Goal: Find contact information: Find contact information

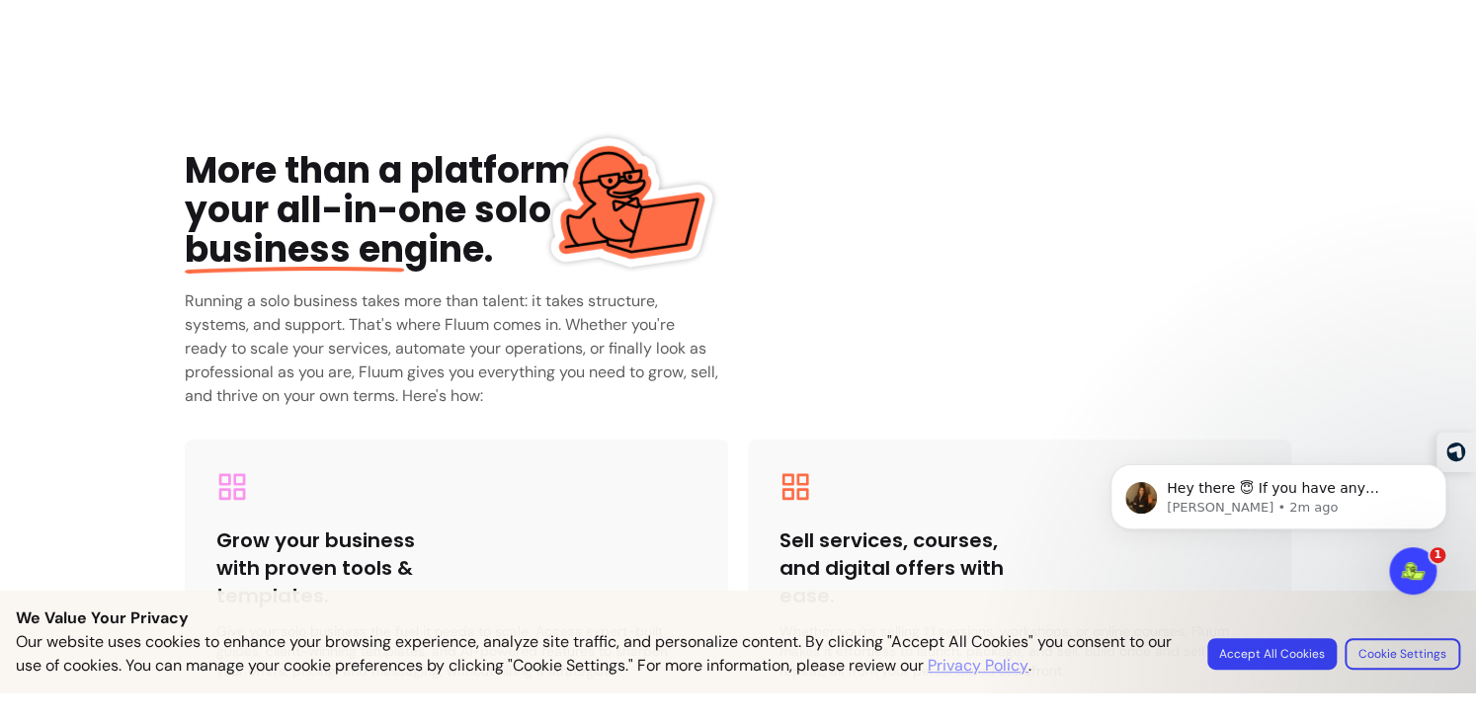
scroll to position [5407, 0]
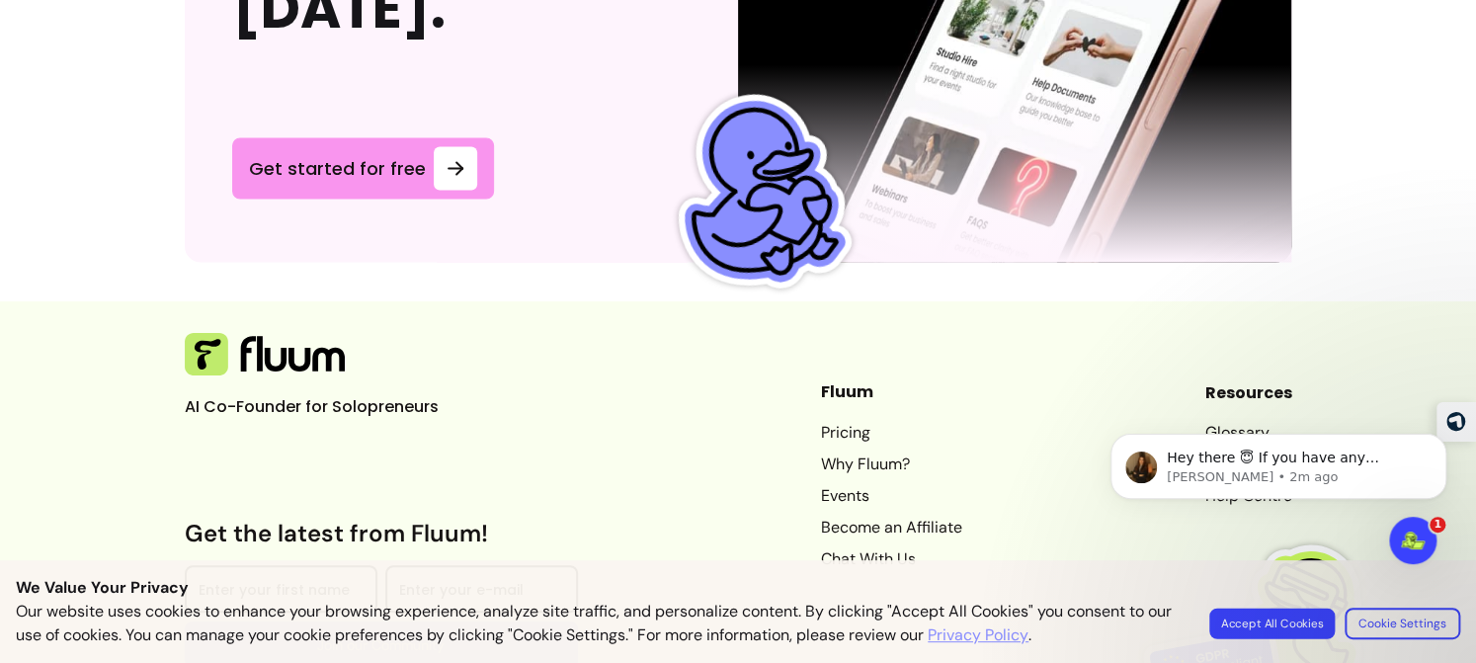
click at [1260, 624] on button "Accept All Cookies" at bounding box center [1271, 622] width 125 height 31
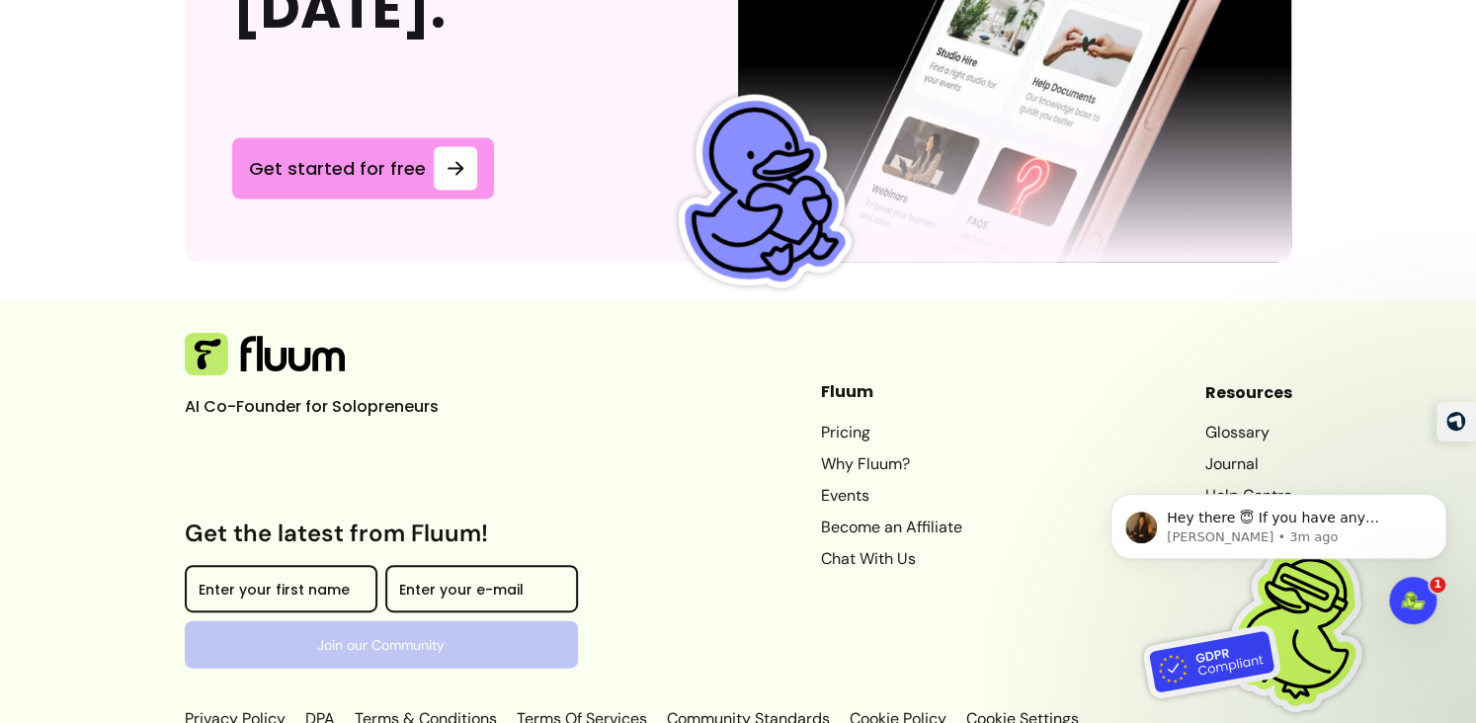
scroll to position [5347, 0]
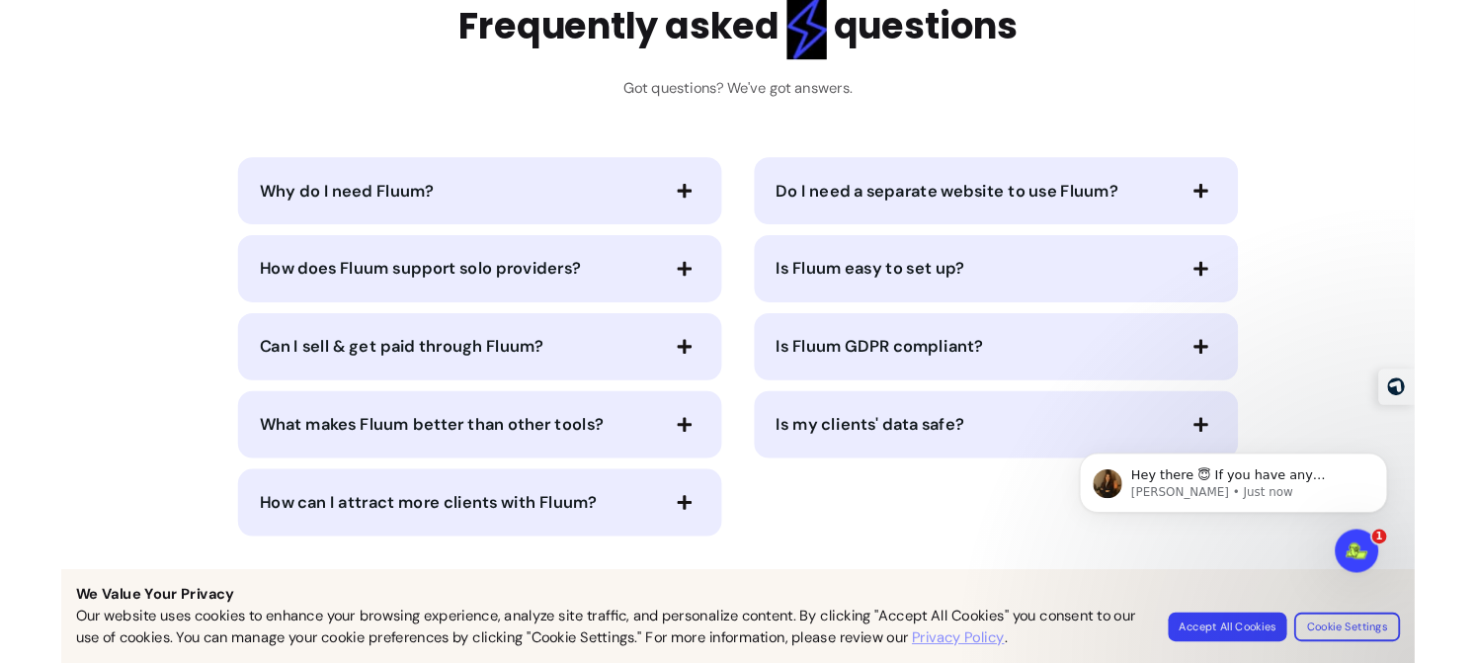
scroll to position [5347, 0]
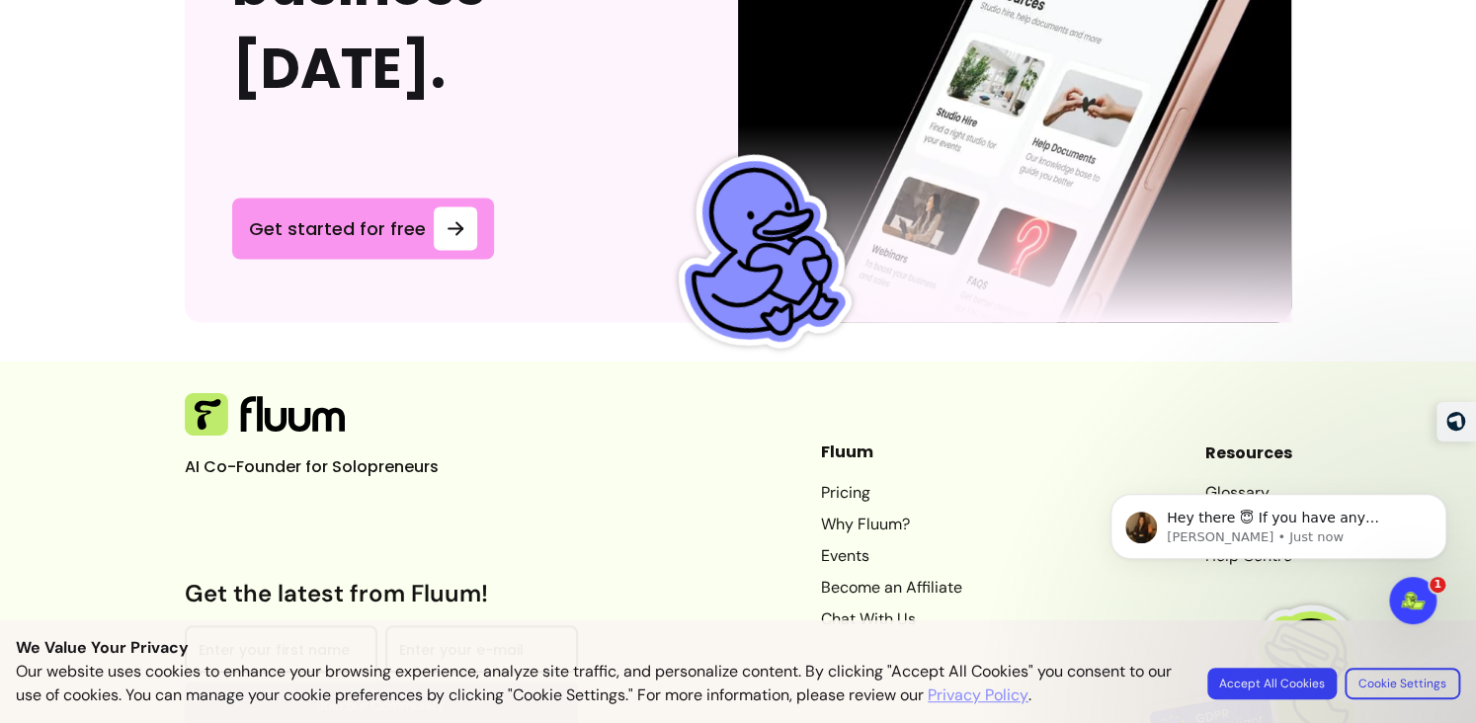
click at [844, 606] on link "Chat With Us" at bounding box center [891, 618] width 141 height 24
drag, startPoint x: 1410, startPoint y: 695, endPoint x: 1066, endPoint y: 671, distance: 345.6
click at [1066, 671] on div "Our website uses cookies to enhance your browsing experience, analyze site traf…" at bounding box center [738, 683] width 1444 height 47
click at [1016, 573] on div "AI Co-Founder for Solopreneurs Get the latest from Fluum! Enter your first name…" at bounding box center [738, 592] width 1107 height 399
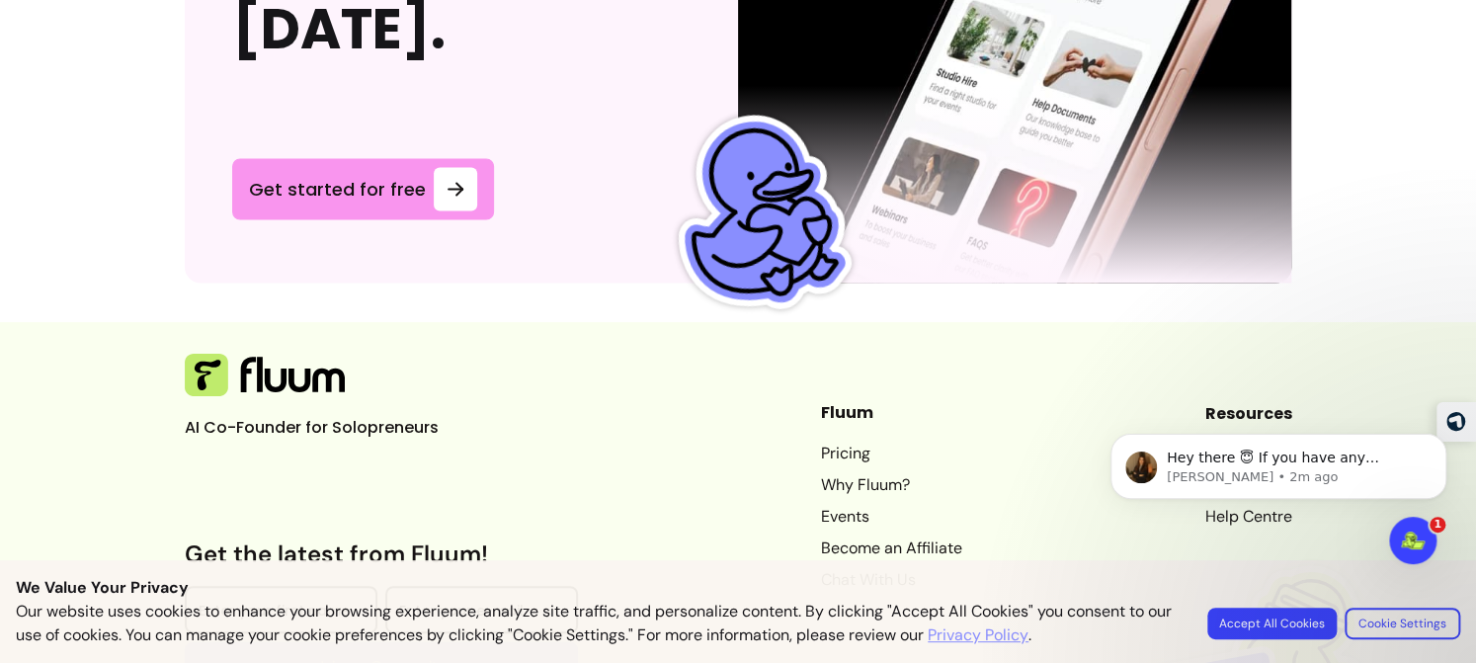
scroll to position [5407, 0]
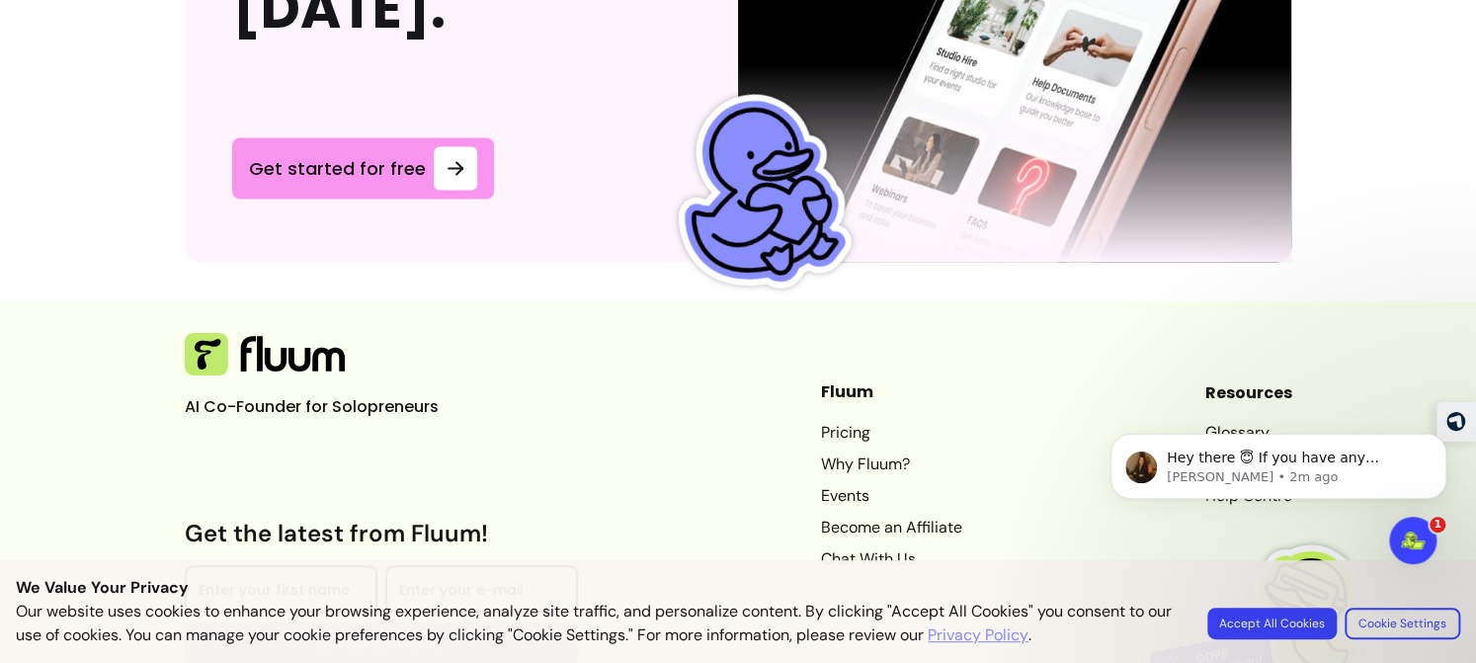
click at [1003, 639] on link "Privacy Policy" at bounding box center [977, 635] width 101 height 24
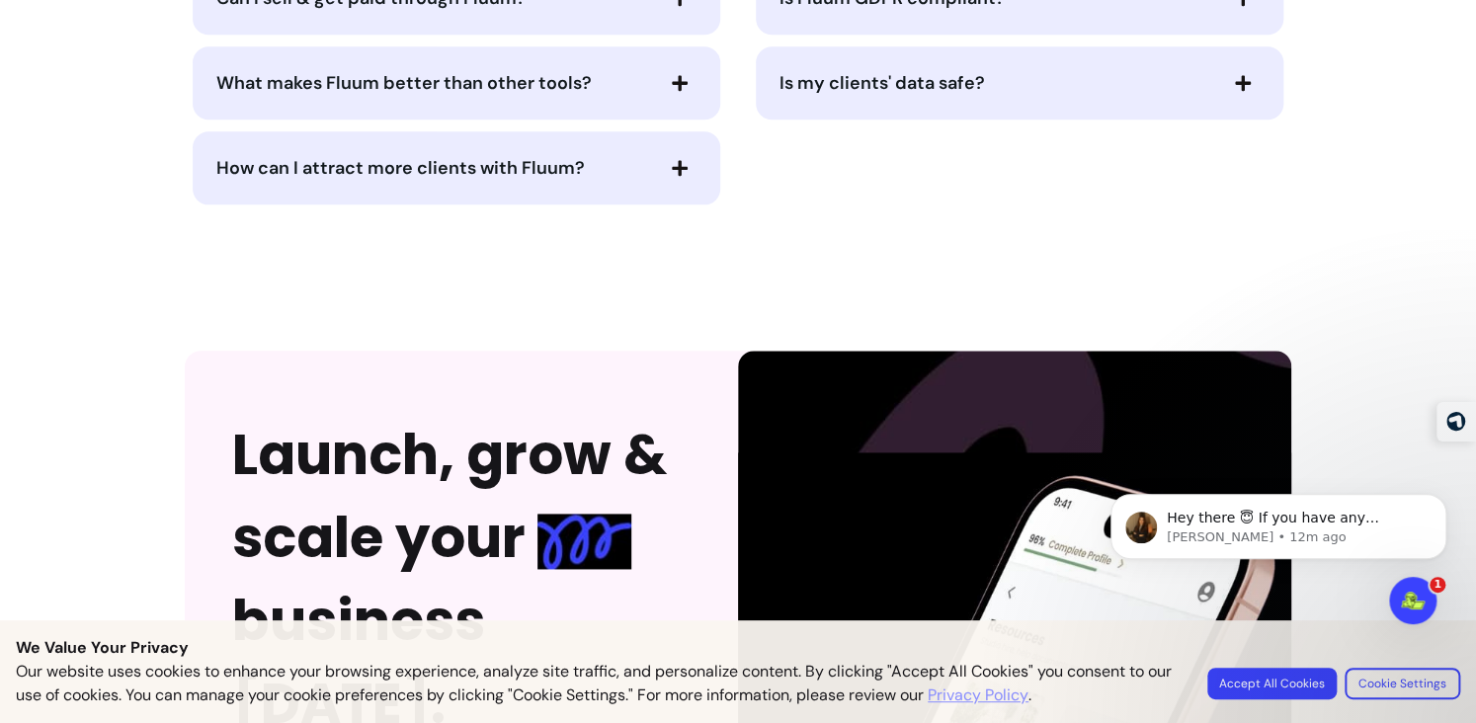
scroll to position [5347, 0]
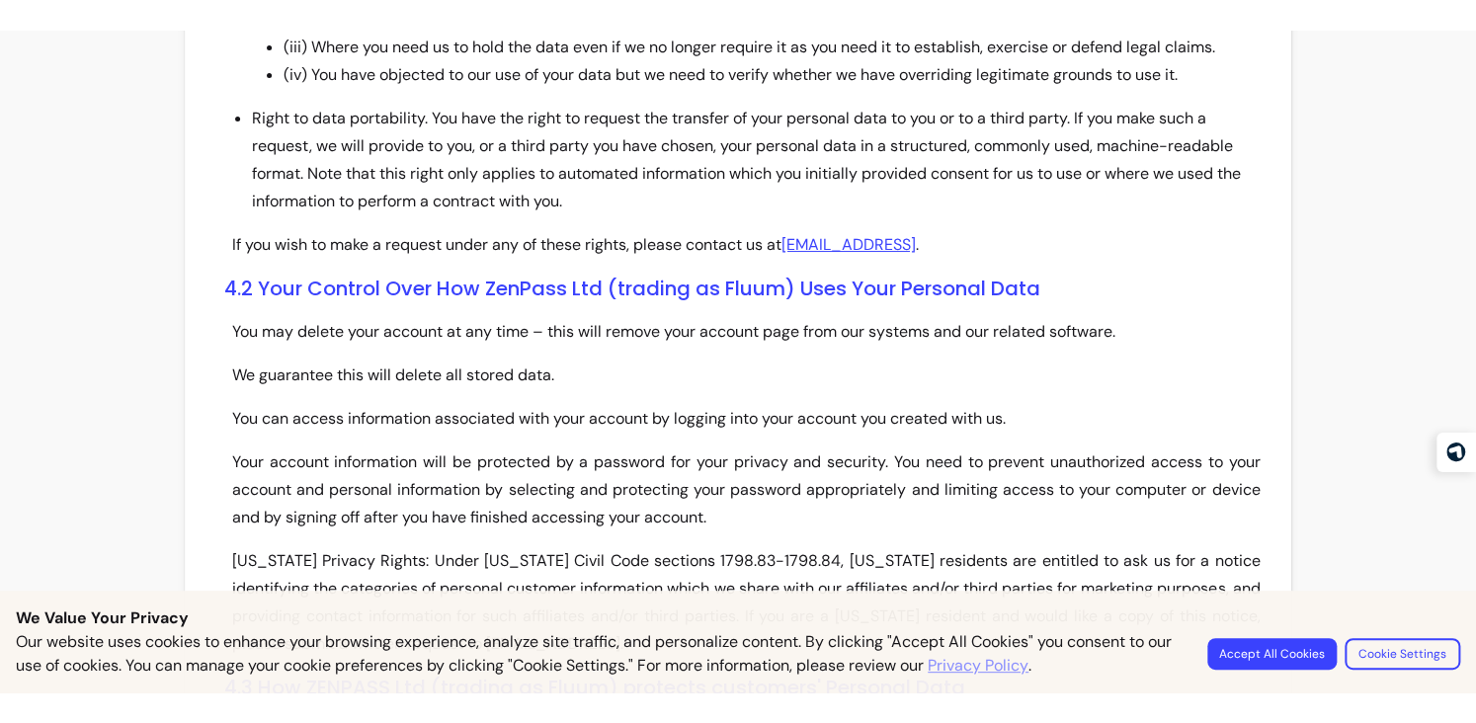
scroll to position [5083, 0]
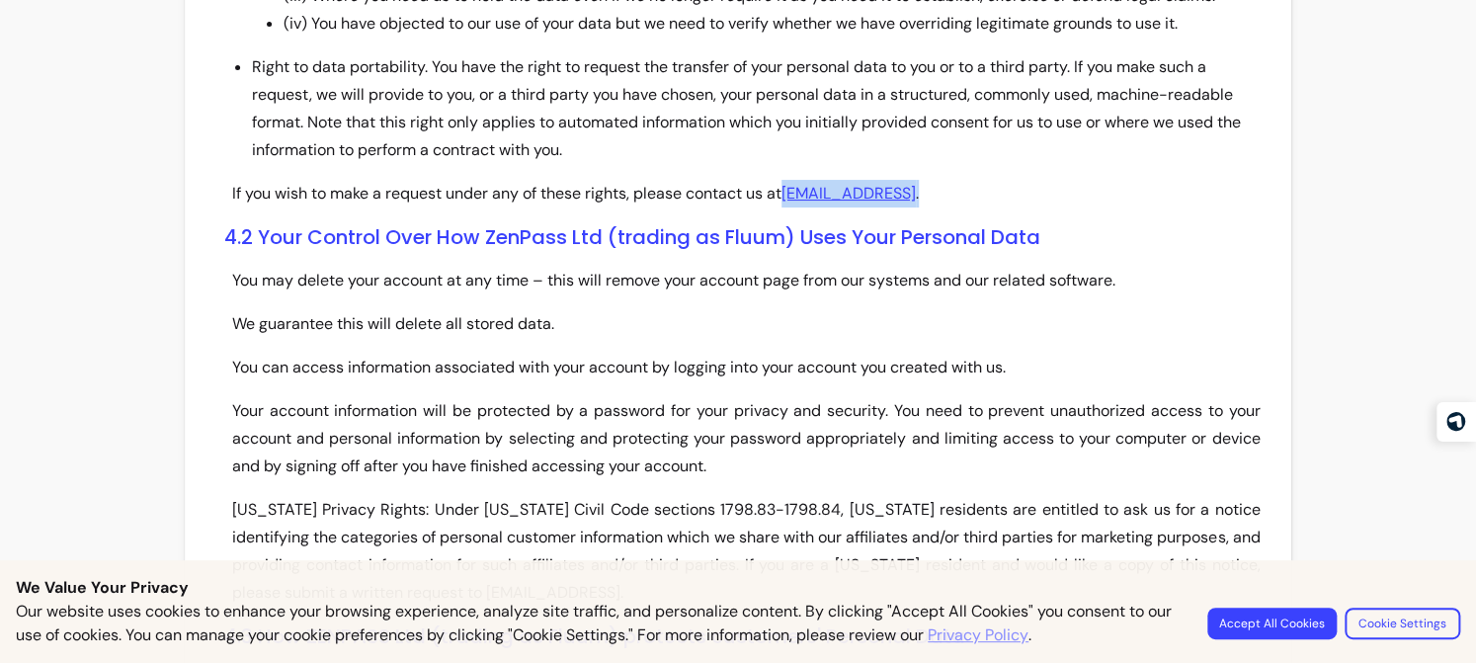
drag, startPoint x: 925, startPoint y: 331, endPoint x: 795, endPoint y: 329, distance: 129.4
click at [795, 207] on p "If you wish to make a request under any of these rights, please contact us at […" at bounding box center [746, 194] width 1028 height 28
copy p "[EMAIL_ADDRESS] ."
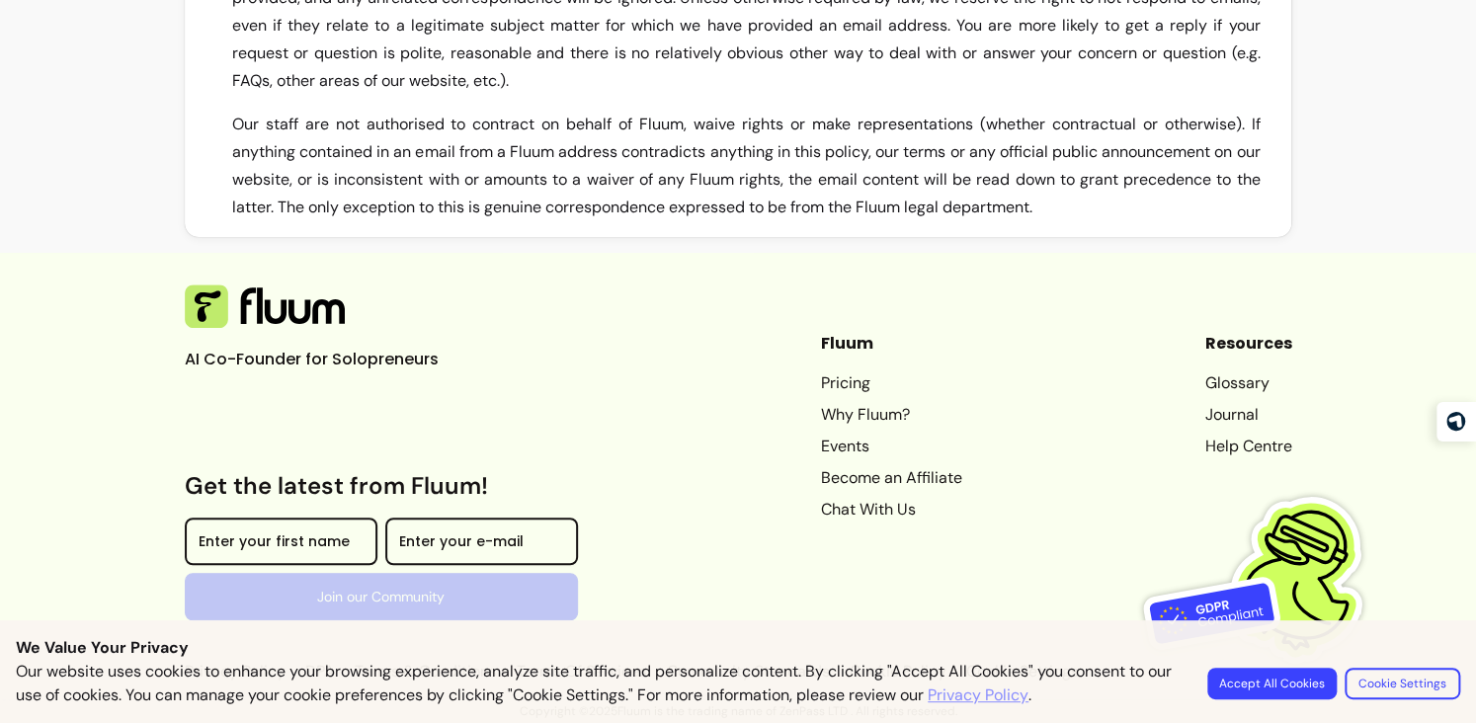
scroll to position [7870, 0]
